Goal: Navigation & Orientation: Find specific page/section

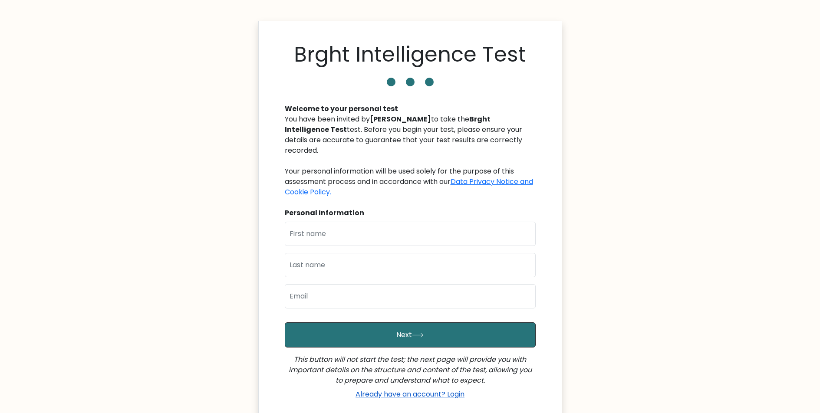
click at [458, 389] on link "Already have an account? Login" at bounding box center [410, 394] width 116 height 10
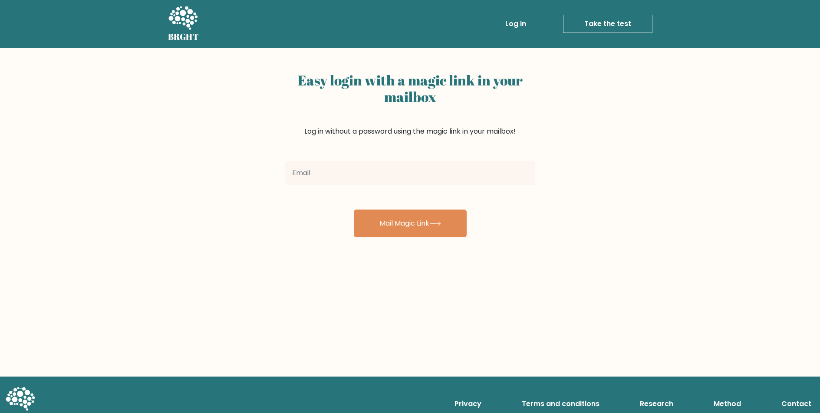
click at [393, 178] on input "email" at bounding box center [410, 173] width 250 height 24
type input "[EMAIL_ADDRESS][DOMAIN_NAME]"
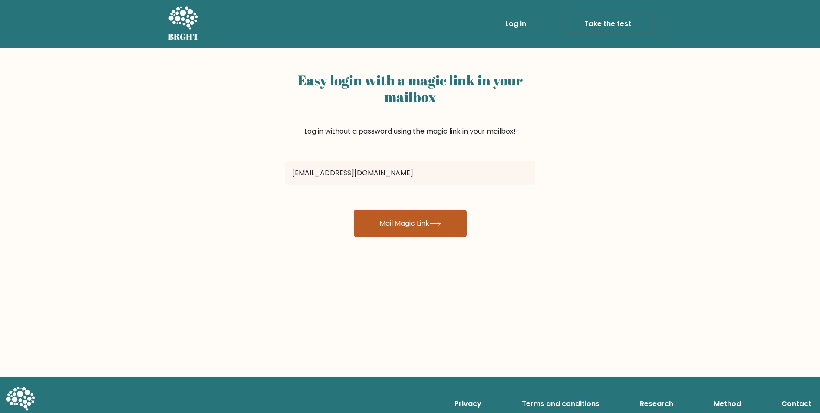
click at [420, 219] on button "Mail Magic Link" at bounding box center [410, 224] width 113 height 28
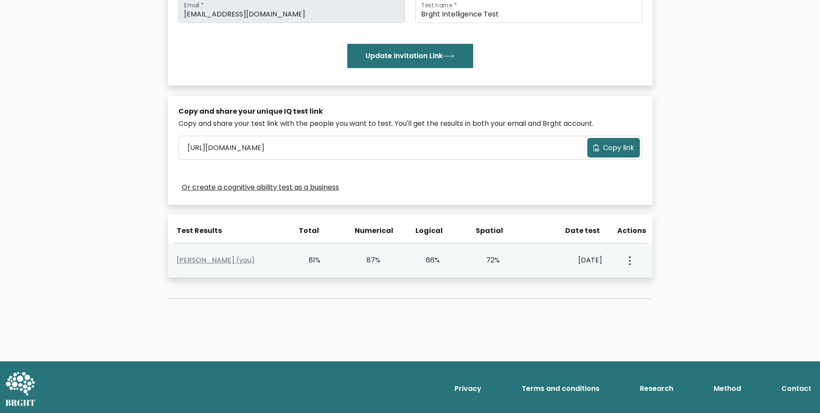
scroll to position [180, 0]
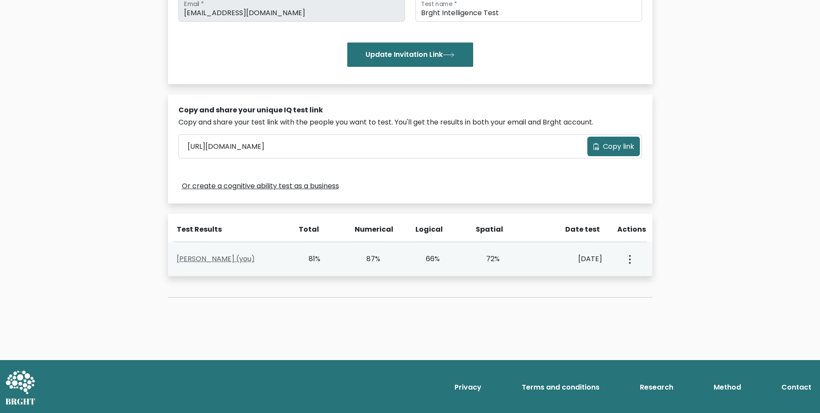
click at [220, 259] on link "[PERSON_NAME] (you)" at bounding box center [216, 259] width 78 height 10
